Goal: Information Seeking & Learning: Compare options

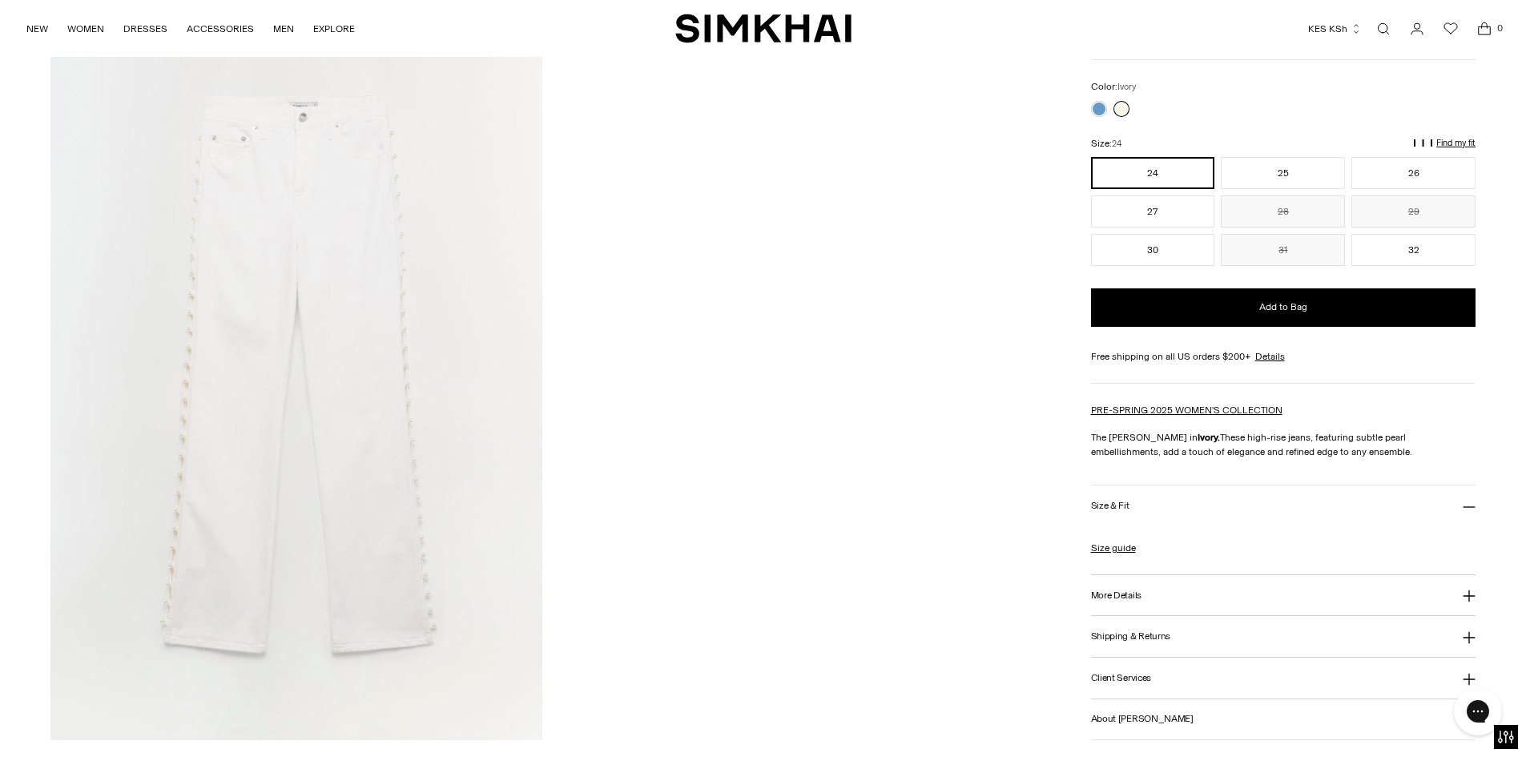
scroll to position [2323, 0]
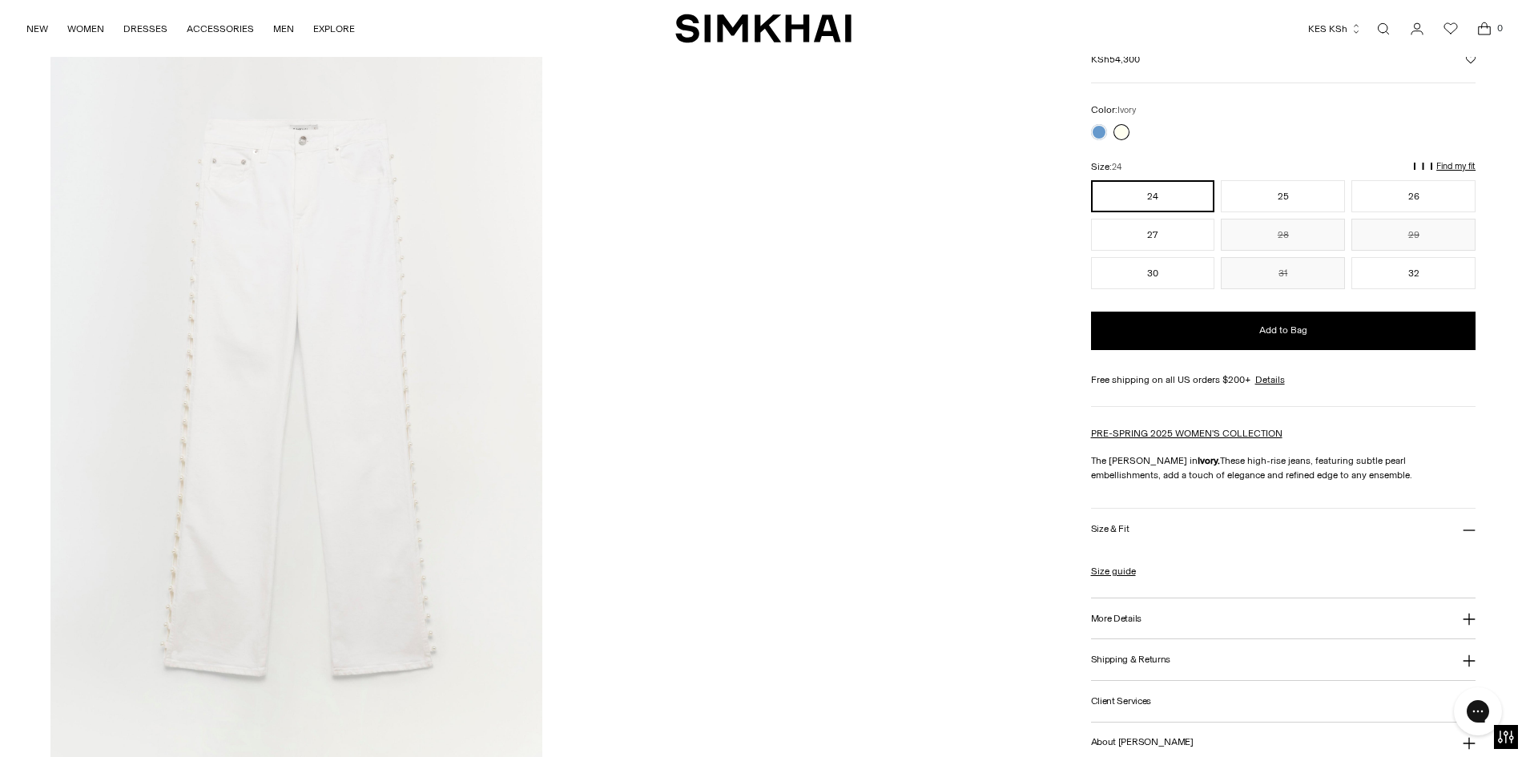
click at [1094, 120] on div at bounding box center [1110, 131] width 45 height 22
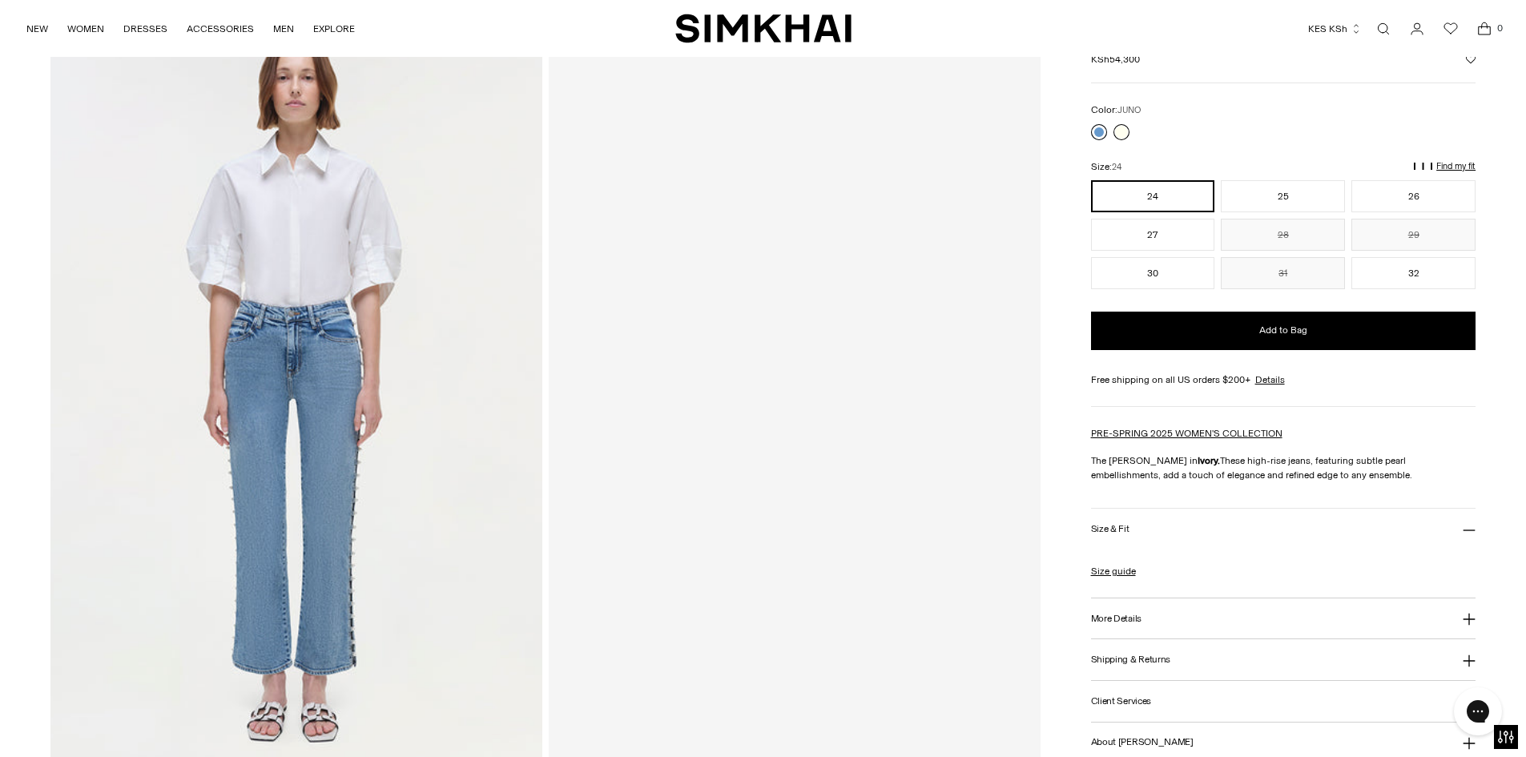
click at [1100, 129] on link at bounding box center [1099, 131] width 16 height 16
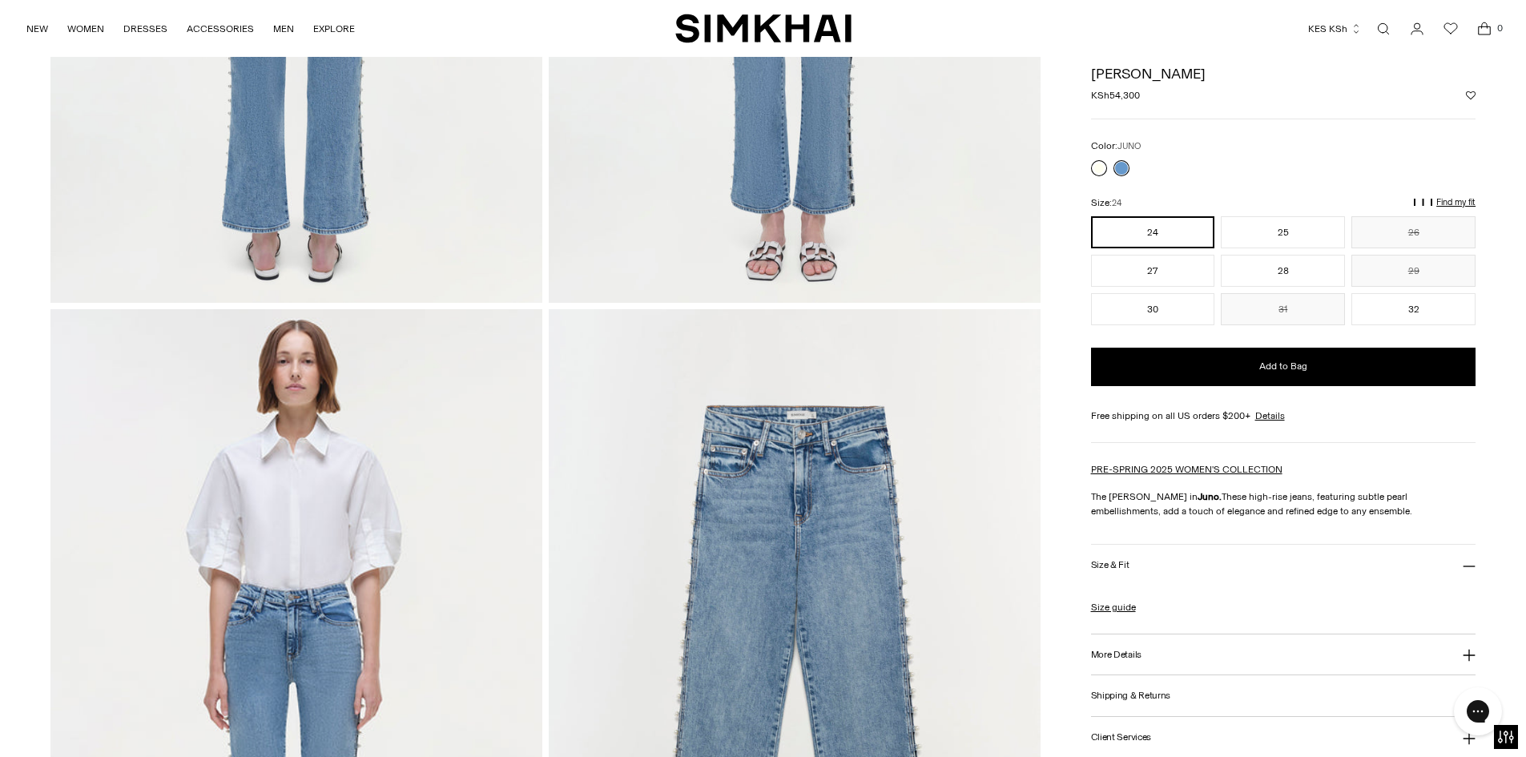
scroll to position [2003, 0]
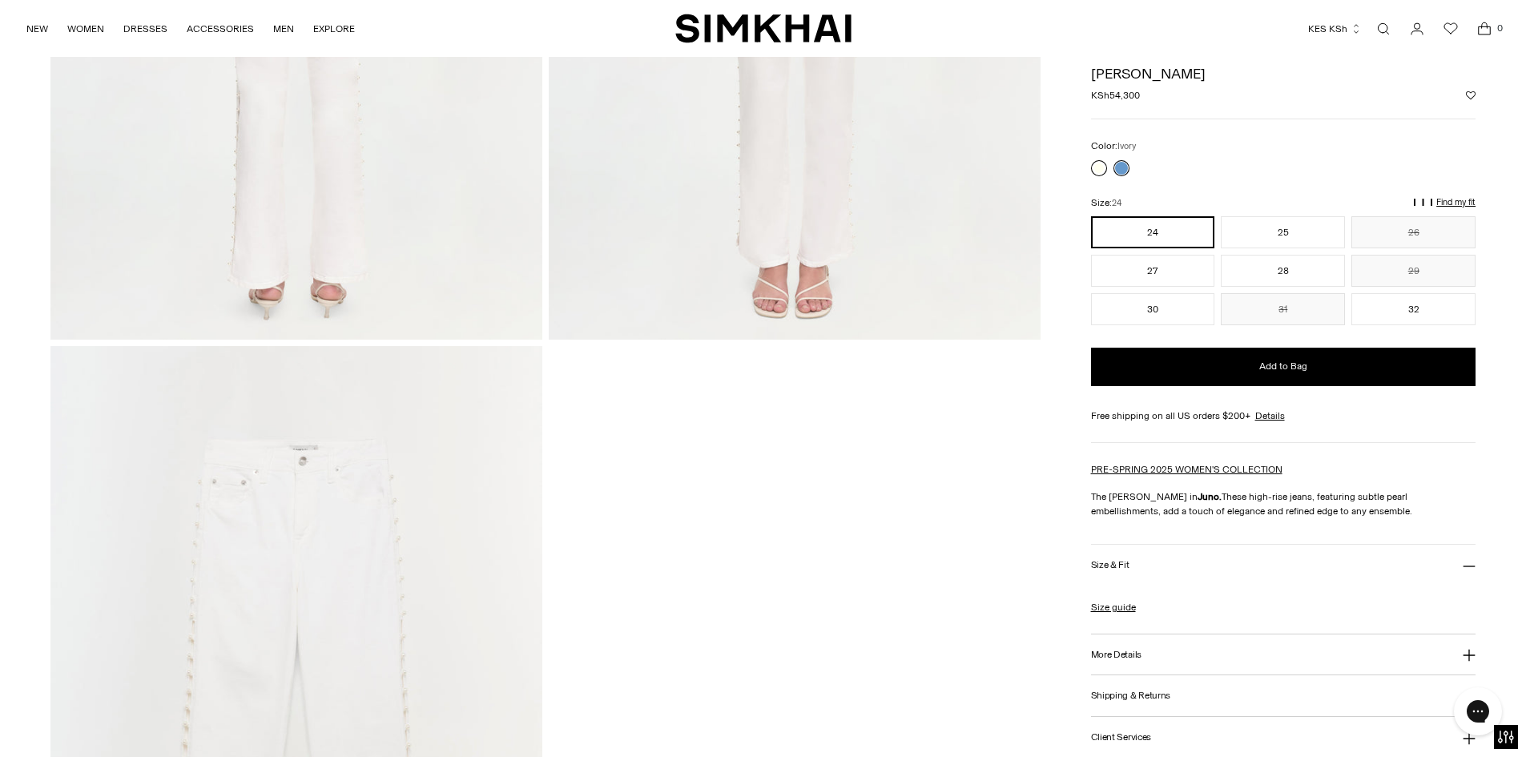
click at [1097, 167] on link at bounding box center [1099, 168] width 16 height 16
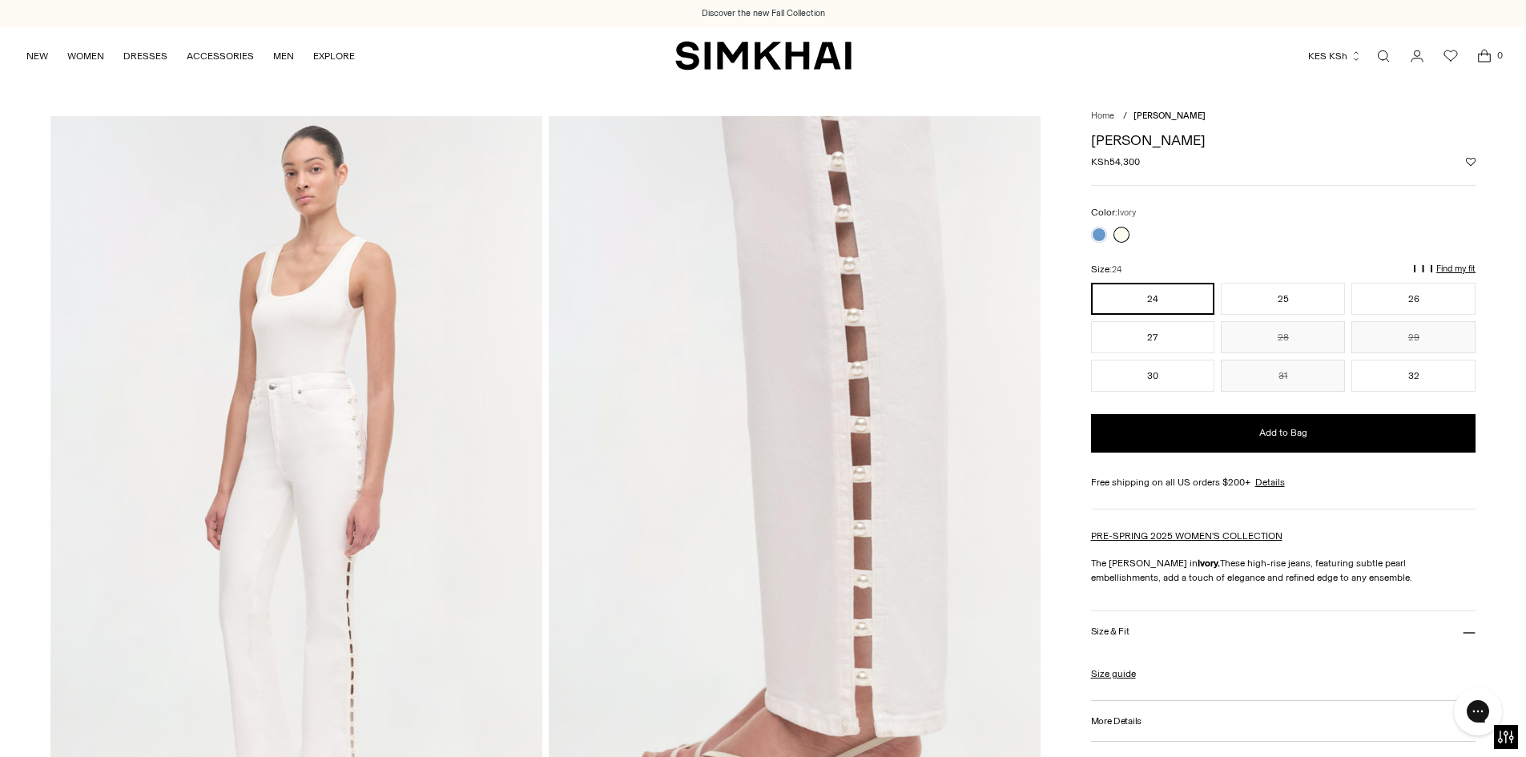
click at [1116, 230] on link at bounding box center [1121, 235] width 16 height 16
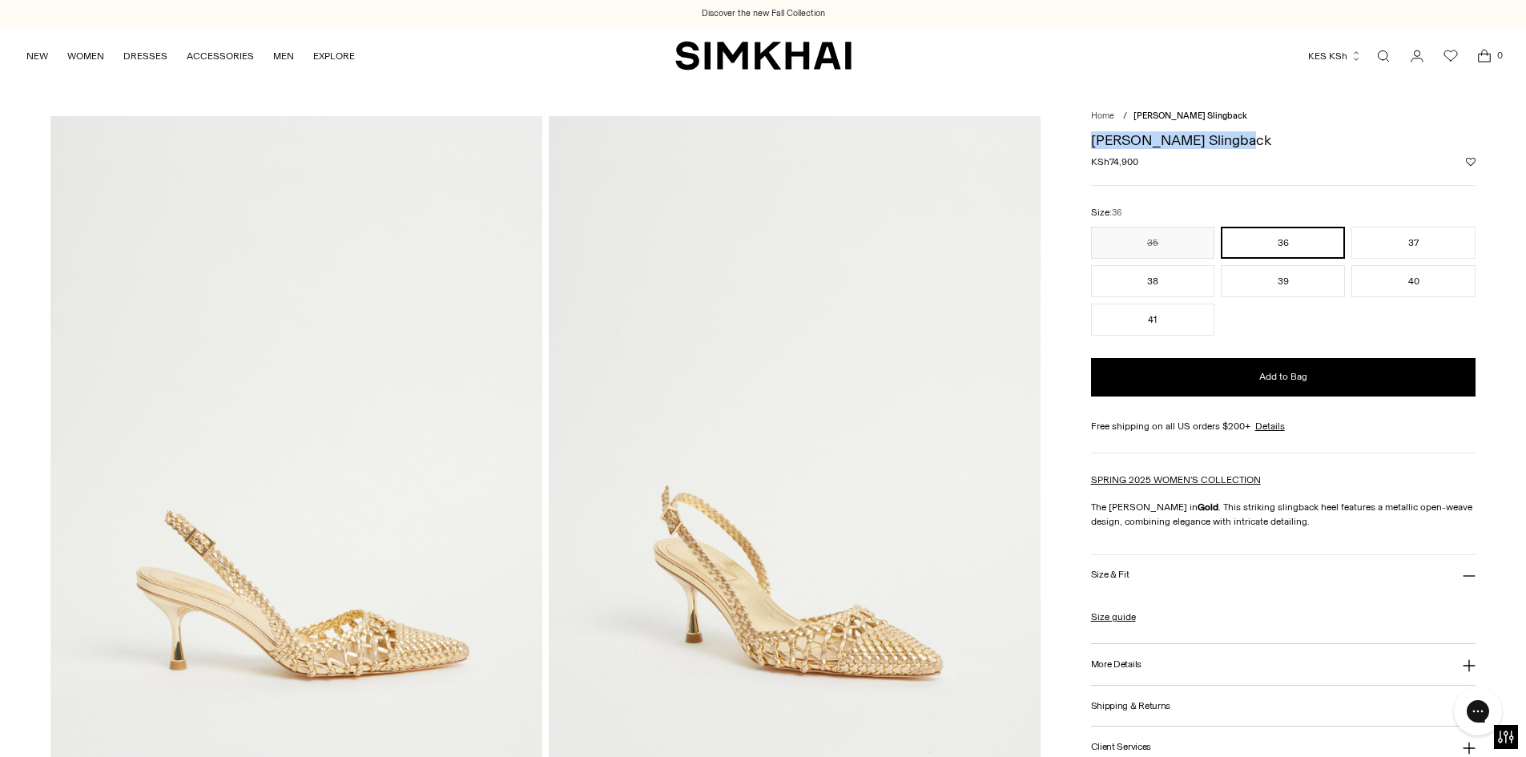
drag, startPoint x: 1270, startPoint y: 135, endPoint x: 1091, endPoint y: 145, distance: 179.7
click at [1091, 145] on h1 "[PERSON_NAME] Slingback" at bounding box center [1283, 140] width 385 height 14
copy h1 "[PERSON_NAME] Slingback"
